Goal: Complete application form: Complete application form

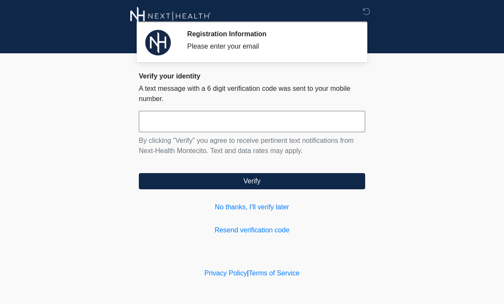
click at [250, 227] on link "Resend verification code" at bounding box center [252, 230] width 226 height 10
click at [277, 204] on link "No thanks, I'll verify later" at bounding box center [252, 207] width 226 height 10
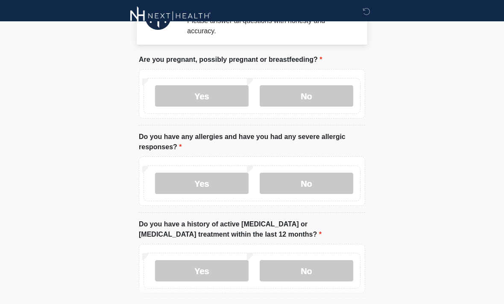
scroll to position [19, 0]
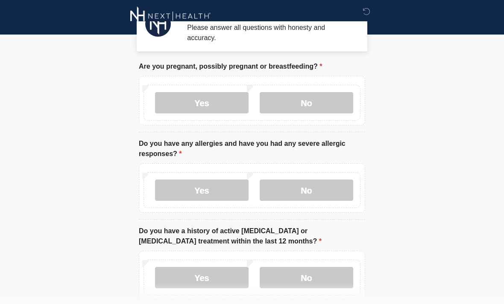
click at [323, 100] on label "No" at bounding box center [306, 102] width 93 height 21
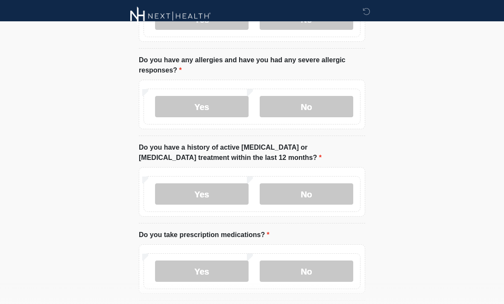
scroll to position [103, 0]
click at [313, 108] on label "No" at bounding box center [306, 106] width 93 height 21
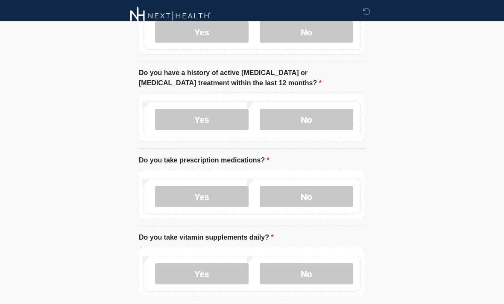
click at [311, 116] on label "No" at bounding box center [306, 119] width 93 height 21
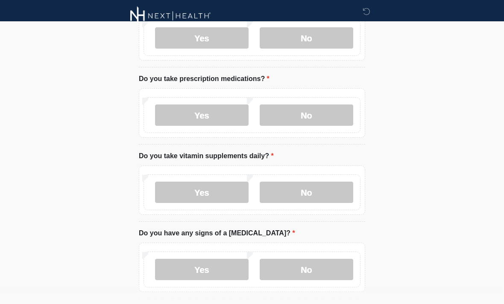
click at [329, 110] on label "No" at bounding box center [306, 115] width 93 height 21
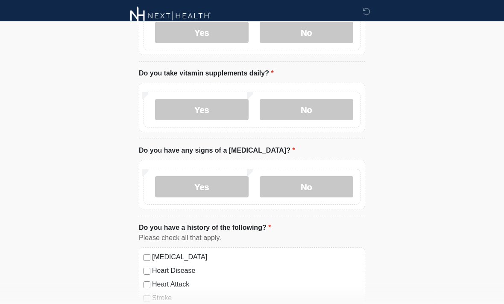
scroll to position [340, 0]
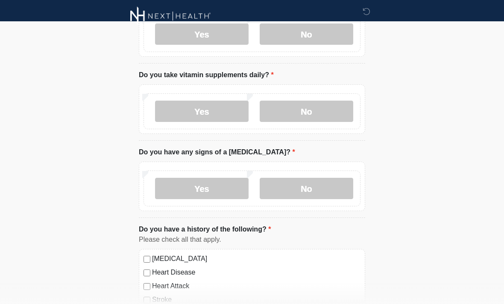
click at [317, 115] on label "No" at bounding box center [306, 111] width 93 height 21
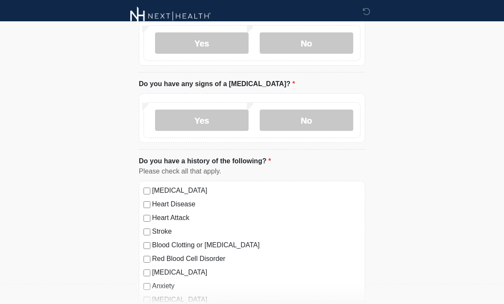
scroll to position [413, 0]
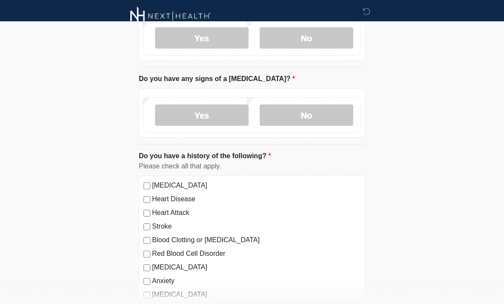
click at [309, 120] on label "No" at bounding box center [306, 115] width 93 height 21
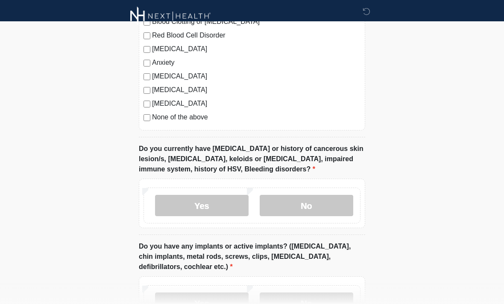
click at [304, 203] on label "No" at bounding box center [306, 205] width 93 height 21
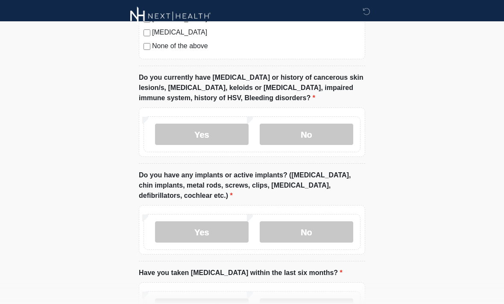
scroll to position [777, 0]
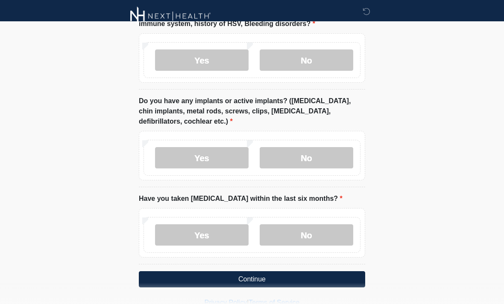
click at [310, 152] on label "No" at bounding box center [306, 157] width 93 height 21
click at [305, 235] on label "No" at bounding box center [306, 235] width 93 height 21
click at [316, 272] on button "Continue" at bounding box center [252, 280] width 226 height 16
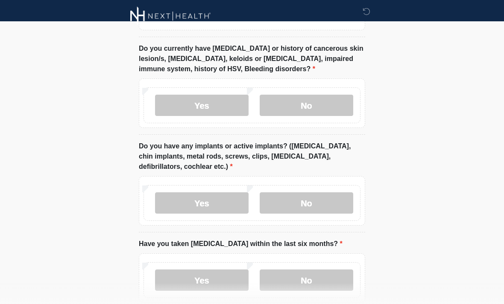
scroll to position [733, 0]
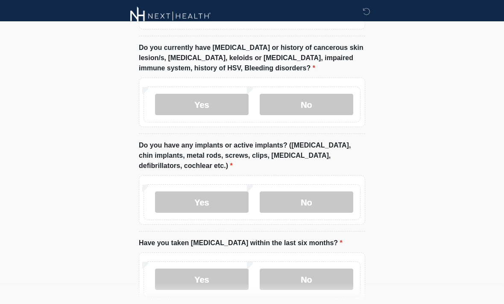
click at [315, 108] on label "No" at bounding box center [306, 104] width 93 height 21
click at [300, 202] on label "No" at bounding box center [306, 202] width 93 height 21
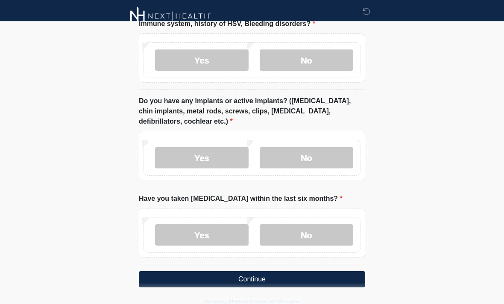
click at [292, 275] on button "Continue" at bounding box center [252, 280] width 226 height 16
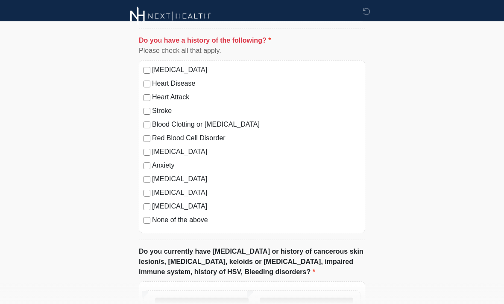
click at [195, 218] on label "None of the above" at bounding box center [256, 220] width 208 height 10
click at [304, 304] on label "No" at bounding box center [306, 308] width 93 height 21
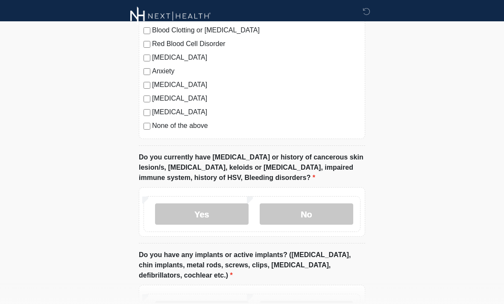
scroll to position [777, 0]
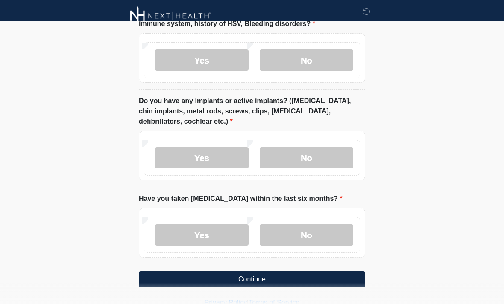
click at [291, 274] on button "Continue" at bounding box center [252, 280] width 226 height 16
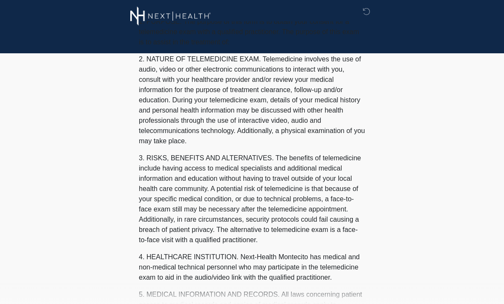
scroll to position [0, 0]
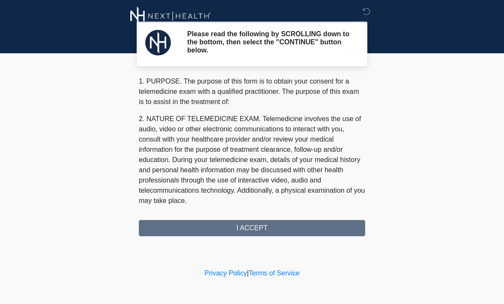
click at [309, 223] on div "1. PURPOSE. The purpose of this form is to obtain your consent for a telemedici…" at bounding box center [252, 156] width 226 height 160
click at [324, 229] on div "1. PURPOSE. The purpose of this form is to obtain your consent for a telemedici…" at bounding box center [252, 156] width 226 height 160
click at [318, 230] on div "1. PURPOSE. The purpose of this form is to obtain your consent for a telemedici…" at bounding box center [252, 156] width 226 height 160
click at [317, 223] on div "1. PURPOSE. The purpose of this form is to obtain your consent for a telemedici…" at bounding box center [252, 156] width 226 height 160
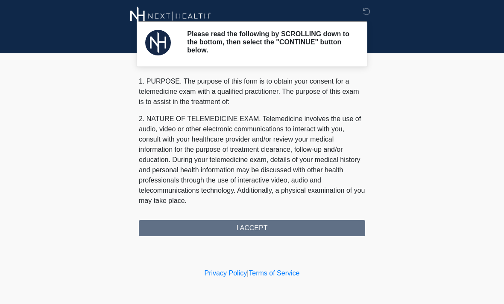
click at [315, 225] on div "1. PURPOSE. The purpose of this form is to obtain your consent for a telemedici…" at bounding box center [252, 156] width 226 height 160
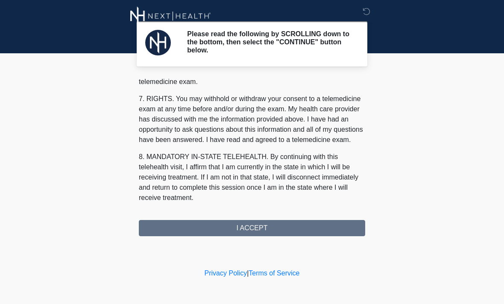
click at [285, 230] on button "I ACCEPT" at bounding box center [252, 228] width 226 height 16
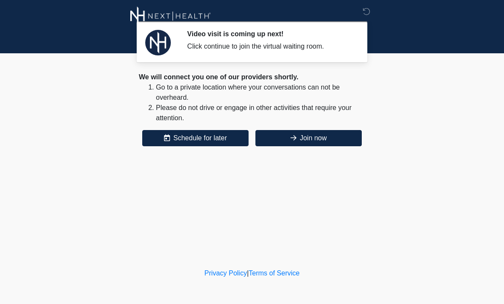
click at [307, 142] on button "Join now" at bounding box center [308, 138] width 106 height 16
